Goal: Find specific page/section: Find specific page/section

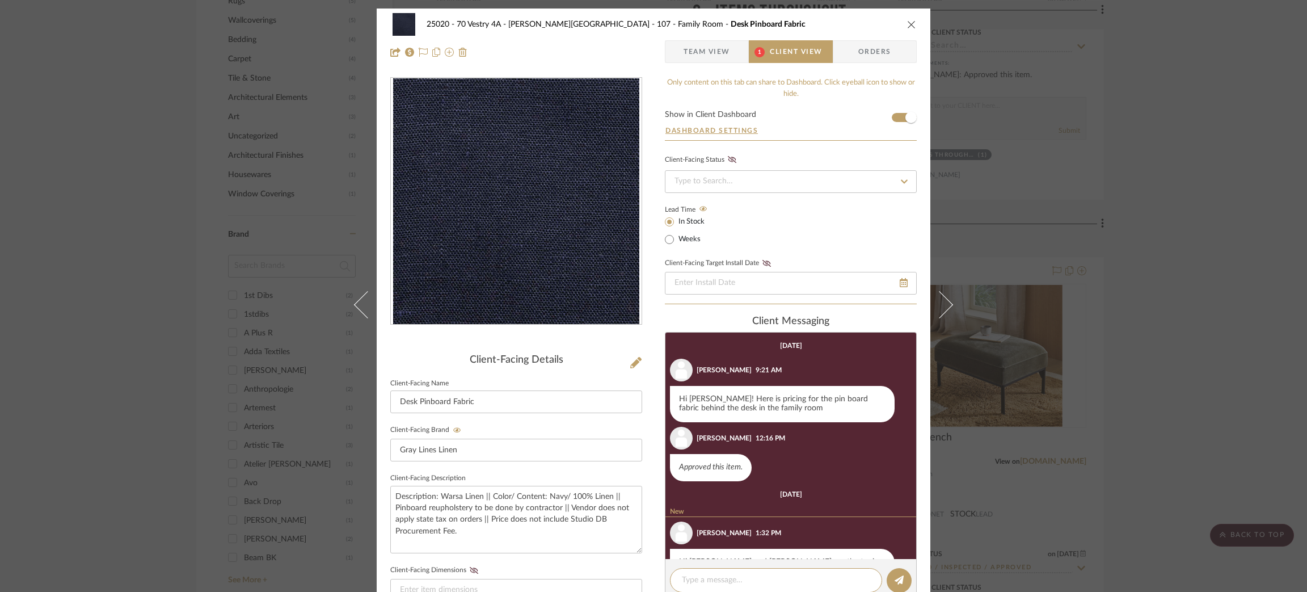
click at [691, 47] on span "Team View" at bounding box center [707, 51] width 47 height 23
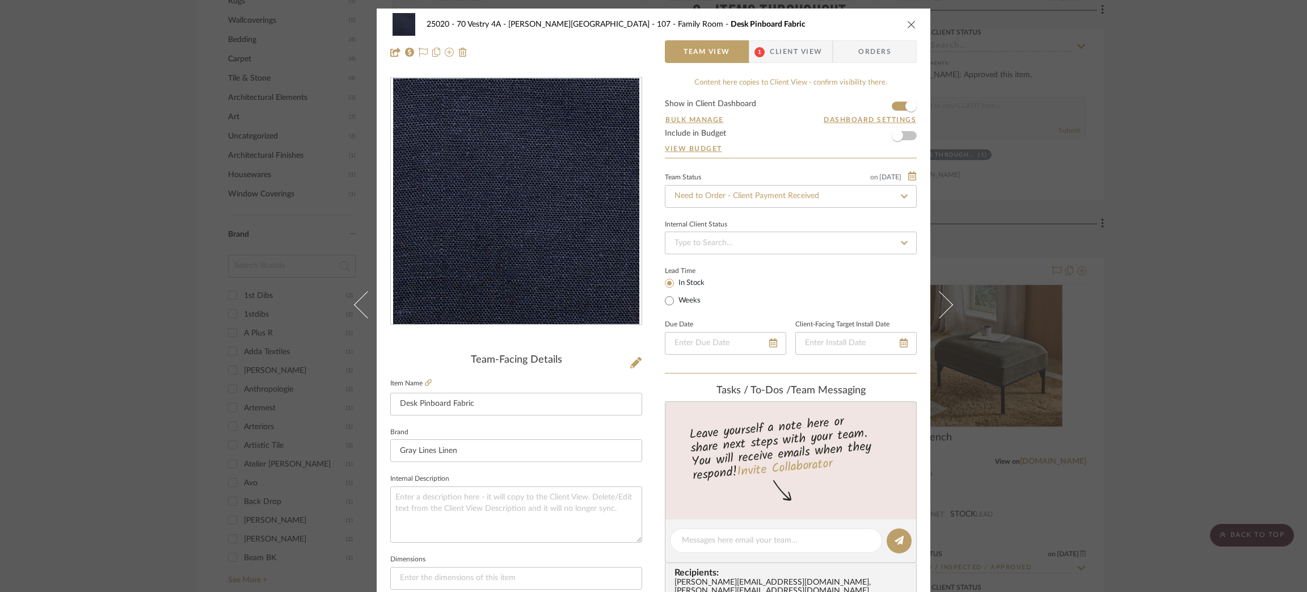
click at [416, 382] on label "Item Name" at bounding box center [410, 383] width 41 height 10
click at [426, 378] on link at bounding box center [428, 383] width 7 height 10
